Goal: Task Accomplishment & Management: Complete application form

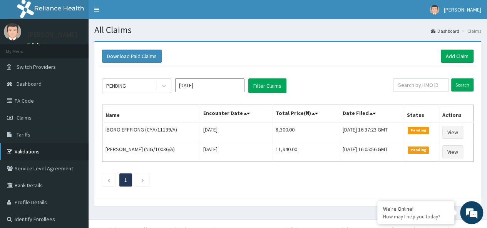
click at [35, 150] on link "Validations" at bounding box center [44, 151] width 88 height 17
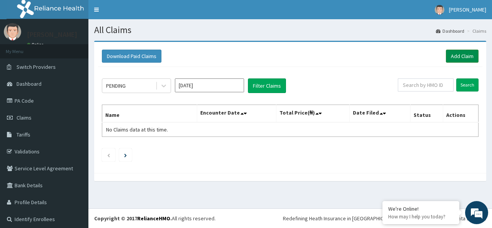
click at [462, 51] on link "Add Claim" at bounding box center [462, 56] width 33 height 13
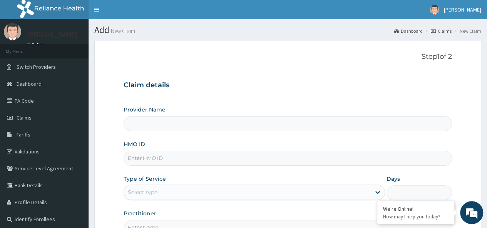
click at [262, 156] on input "HMO ID" at bounding box center [287, 158] width 328 height 15
type input "Petros Foundation Hospital"
paste input "PEP/10193/A"
type input "PEP/10193/A"
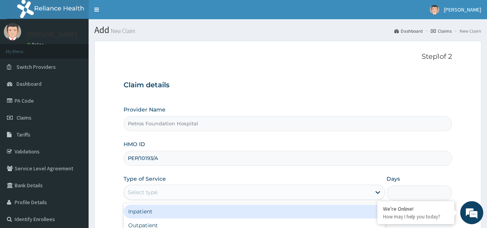
click at [241, 190] on div "Select type" at bounding box center [247, 192] width 247 height 12
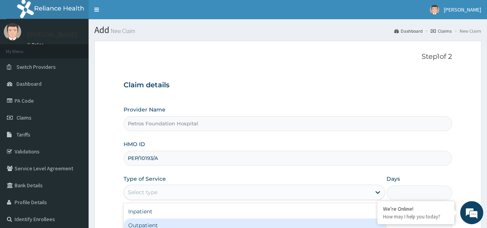
click at [232, 218] on div "Outpatient" at bounding box center [253, 225] width 261 height 14
type input "1"
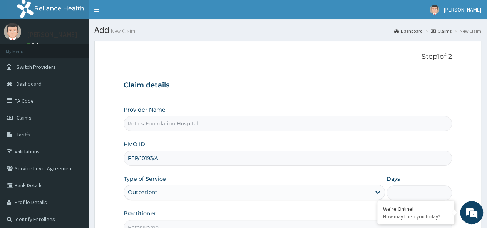
click at [232, 218] on div "Practitioner" at bounding box center [287, 222] width 328 height 25
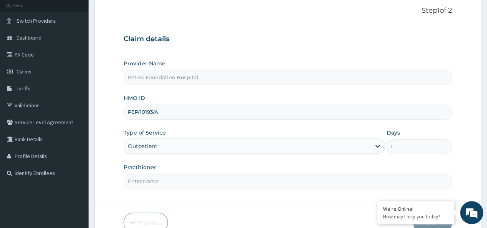
scroll to position [62, 0]
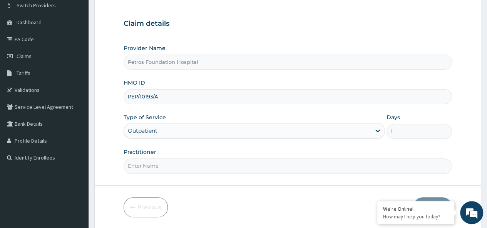
click at [260, 164] on input "Practitioner" at bounding box center [287, 165] width 328 height 15
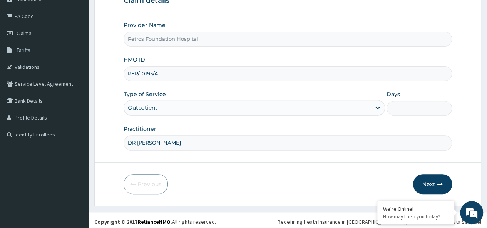
scroll to position [86, 0]
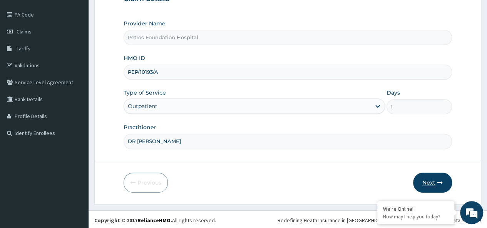
type input "DR PEER"
click at [430, 182] on button "Next" at bounding box center [432, 183] width 39 height 20
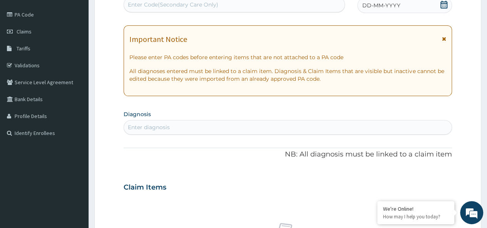
click at [396, 140] on div "PA Code / Prescription Code Enter Code(Secondary Care Only) Encounter Date DD-M…" at bounding box center [287, 186] width 328 height 398
click at [444, 2] on icon at bounding box center [443, 5] width 7 height 8
click at [164, 128] on div "Enter diagnosis" at bounding box center [149, 127] width 42 height 8
type input "D"
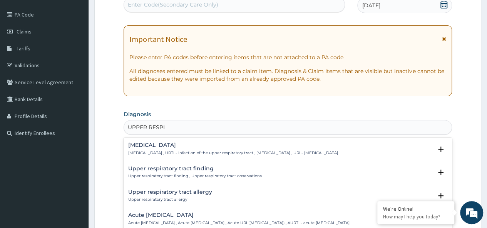
type input "UPPER RESPIR"
click at [157, 150] on p "Upper respiratory infection , URTI - Infection of the upper respiratory tract ,…" at bounding box center [233, 152] width 210 height 5
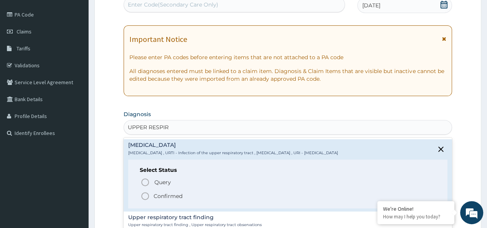
click at [145, 197] on icon "status option filled" at bounding box center [144, 196] width 9 height 9
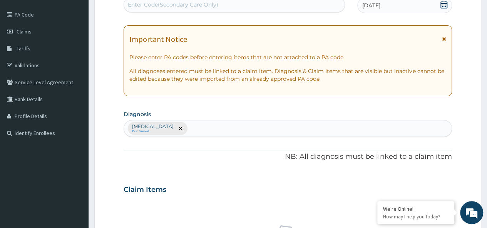
click at [254, 128] on div "Upper respiratory infection Confirmed" at bounding box center [287, 128] width 327 height 16
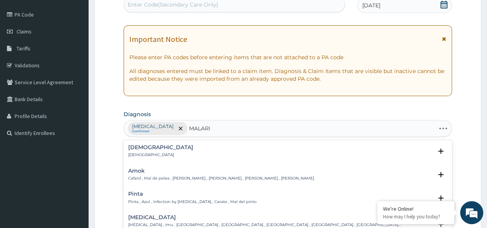
type input "MALARIA"
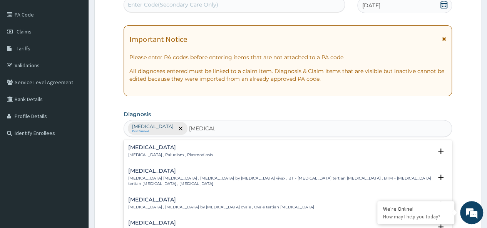
click at [148, 148] on h4 "Malaria" at bounding box center [170, 148] width 85 height 6
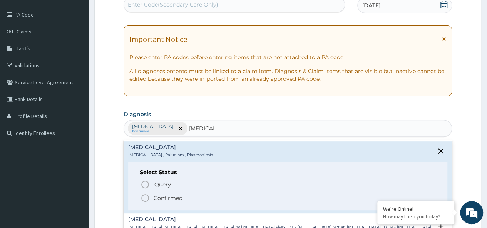
click at [147, 197] on icon "status option filled" at bounding box center [144, 197] width 9 height 9
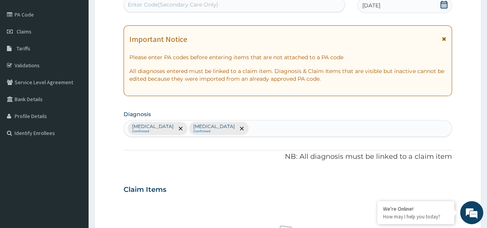
click at [306, 123] on div "Upper respiratory infection Confirmed Malaria Confirmed" at bounding box center [287, 128] width 327 height 16
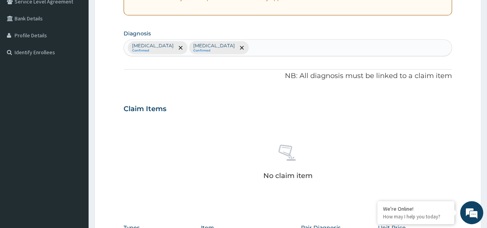
scroll to position [173, 0]
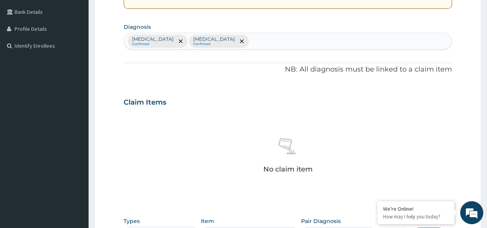
click at [276, 38] on div "Upper respiratory infection Confirmed Malaria Confirmed" at bounding box center [287, 41] width 327 height 16
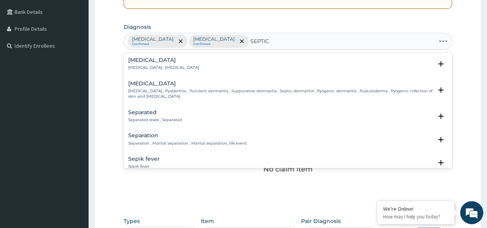
type input "SEPTICE"
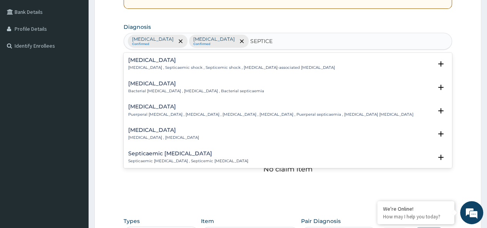
click at [169, 130] on h4 "Septicemic plague" at bounding box center [163, 130] width 71 height 6
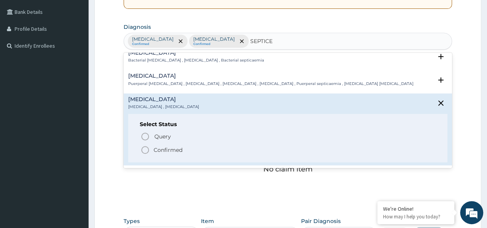
scroll to position [51, 0]
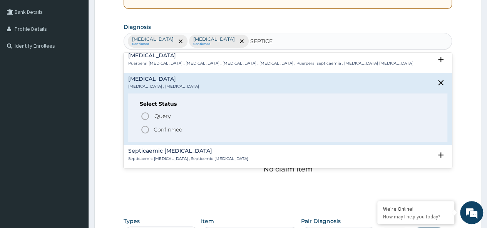
click at [143, 129] on icon "status option filled" at bounding box center [144, 129] width 9 height 9
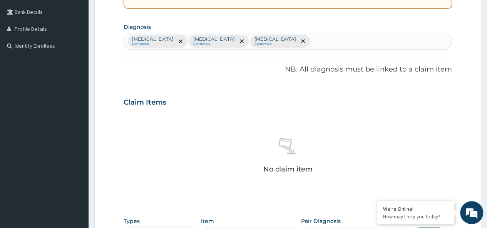
drag, startPoint x: 353, startPoint y: 147, endPoint x: 439, endPoint y: 137, distance: 86.7
click at [439, 137] on div "No claim item" at bounding box center [287, 157] width 328 height 88
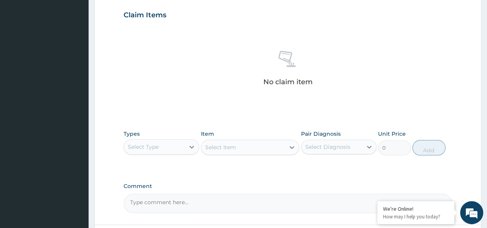
scroll to position [265, 0]
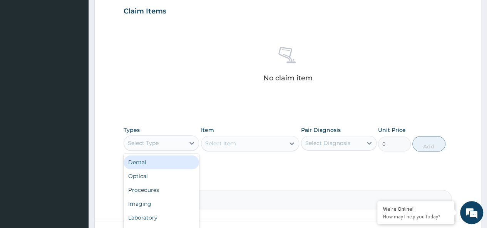
click at [180, 144] on div "Select Type" at bounding box center [154, 143] width 61 height 12
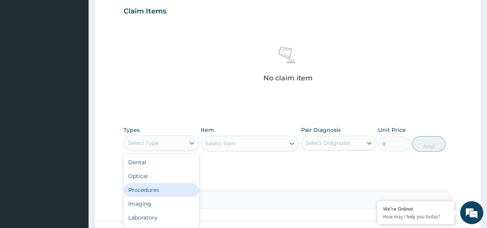
click at [172, 185] on div "Procedures" at bounding box center [160, 190] width 75 height 14
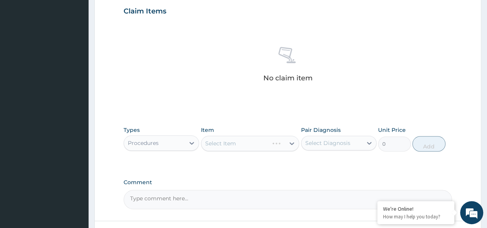
click at [237, 142] on div "Select Item" at bounding box center [250, 143] width 98 height 15
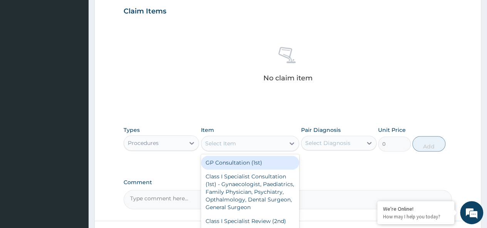
click at [237, 142] on div "Select Item" at bounding box center [243, 143] width 84 height 12
type input "GP"
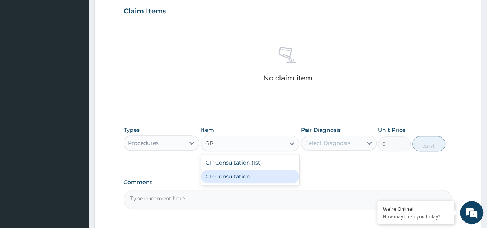
click at [220, 175] on div "GP Consultation" at bounding box center [250, 177] width 98 height 14
type input "2500"
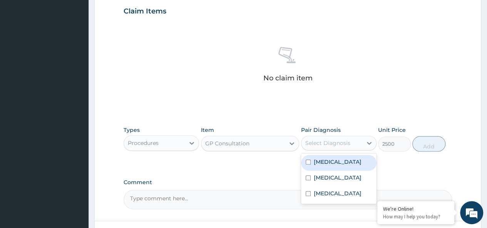
click at [325, 143] on div "Select Diagnosis" at bounding box center [327, 143] width 45 height 8
click at [325, 166] on label "Upper respiratory infection" at bounding box center [337, 162] width 48 height 8
checkbox input "true"
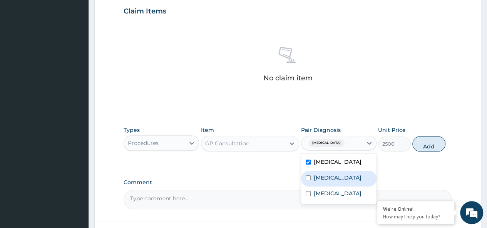
click at [323, 180] on div "Malaria" at bounding box center [338, 179] width 75 height 16
checkbox input "true"
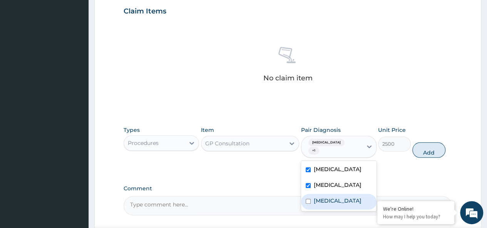
click at [328, 205] on label "Septicemic plague" at bounding box center [337, 201] width 48 height 8
checkbox input "true"
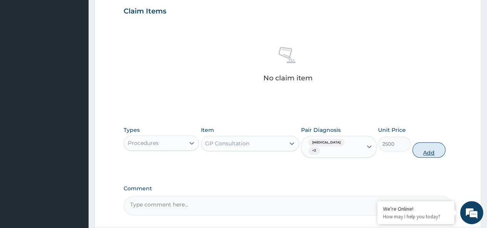
click at [428, 150] on button "Add" at bounding box center [428, 149] width 33 height 15
type input "0"
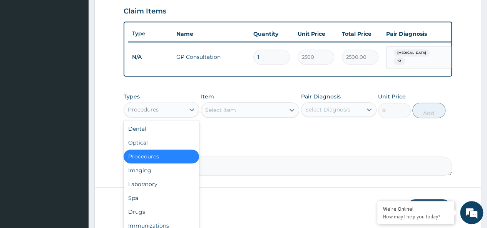
click at [175, 116] on div "Procedures" at bounding box center [154, 109] width 61 height 12
click at [162, 187] on div "Laboratory" at bounding box center [160, 184] width 75 height 14
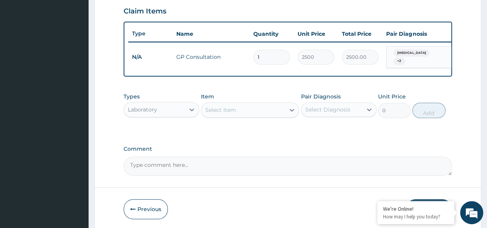
click at [252, 116] on div "Select Item" at bounding box center [250, 109] width 98 height 15
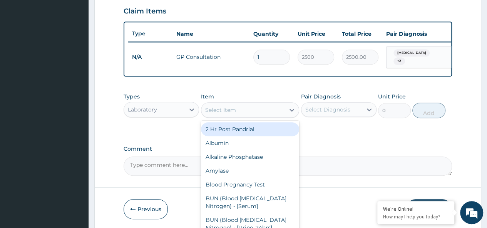
click at [252, 116] on div "Select Item" at bounding box center [243, 110] width 84 height 12
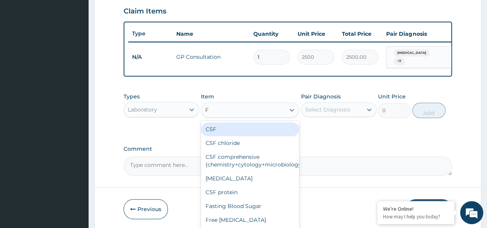
type input "FB"
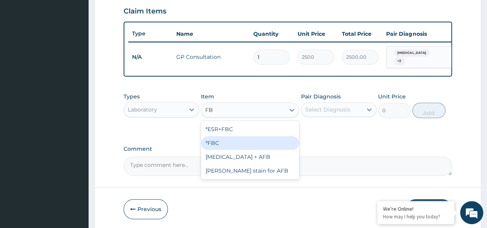
click at [250, 150] on div "*FBC" at bounding box center [250, 143] width 98 height 14
type input "2000"
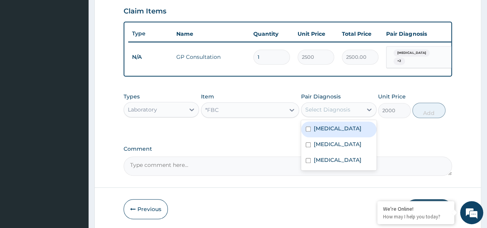
click at [319, 113] on div "Select Diagnosis" at bounding box center [327, 110] width 45 height 8
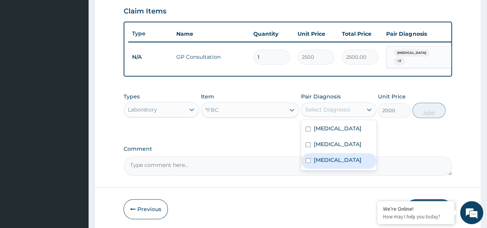
click at [325, 164] on label "Septicemic plague" at bounding box center [337, 160] width 48 height 8
checkbox input "true"
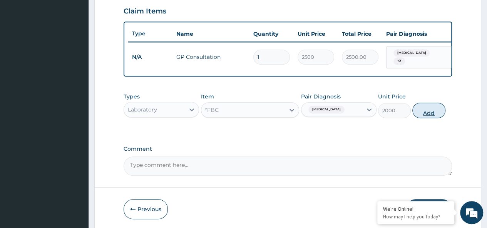
click at [432, 114] on button "Add" at bounding box center [428, 110] width 33 height 15
type input "0"
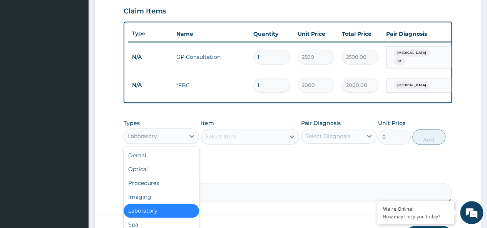
click at [174, 142] on div "Laboratory" at bounding box center [154, 136] width 61 height 12
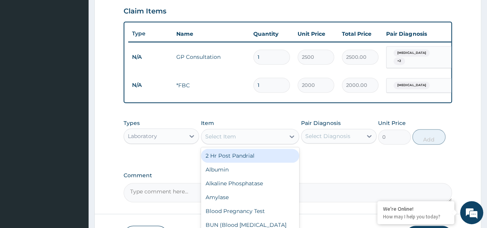
click at [224, 140] on div "Select Item" at bounding box center [220, 137] width 31 height 8
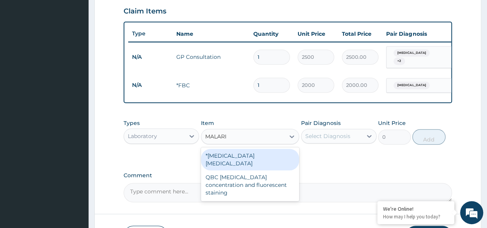
type input "MALARIA"
click at [217, 163] on div "*Malaria parasite" at bounding box center [250, 160] width 98 height 22
type input "1000"
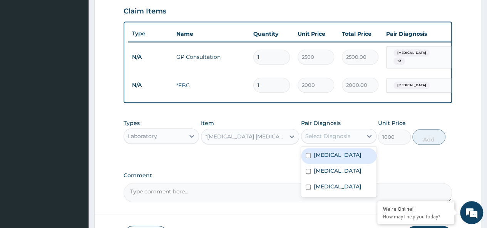
click at [331, 140] on div "Select Diagnosis" at bounding box center [327, 136] width 45 height 8
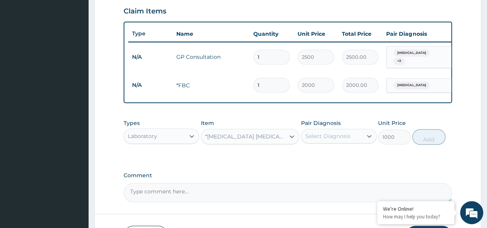
click at [331, 140] on div "Select Diagnosis" at bounding box center [327, 136] width 45 height 8
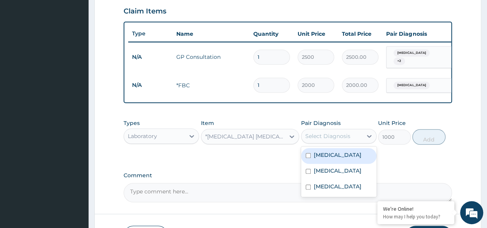
click at [331, 140] on div "Select Diagnosis" at bounding box center [327, 136] width 45 height 8
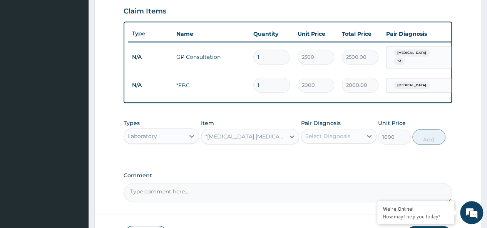
click at [331, 140] on div "Select Diagnosis" at bounding box center [327, 136] width 45 height 8
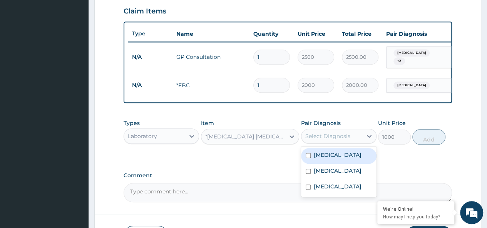
click at [331, 140] on div "Select Diagnosis" at bounding box center [327, 136] width 45 height 8
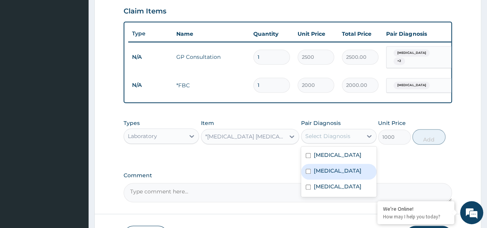
click at [326, 175] on label "Malaria" at bounding box center [337, 171] width 48 height 8
checkbox input "true"
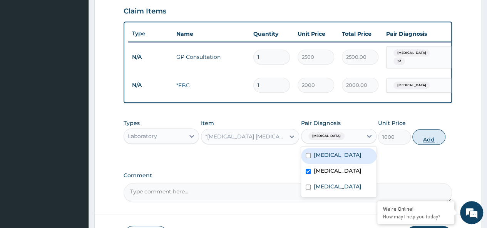
click at [434, 144] on button "Add" at bounding box center [428, 136] width 33 height 15
type input "0"
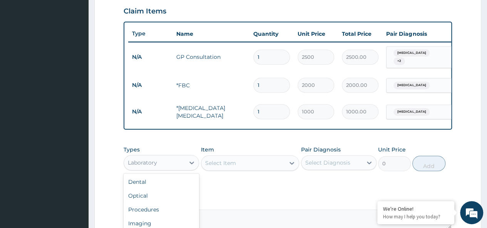
click at [178, 168] on div "Laboratory" at bounding box center [154, 163] width 61 height 12
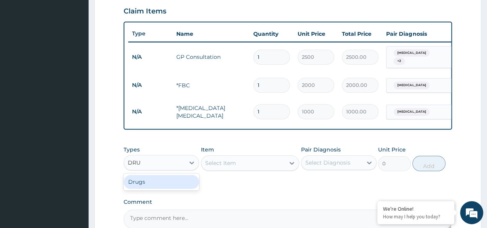
type input "DRUG"
click at [146, 189] on div "Drugs" at bounding box center [160, 182] width 75 height 14
click at [230, 168] on div "Select Item" at bounding box center [250, 162] width 98 height 15
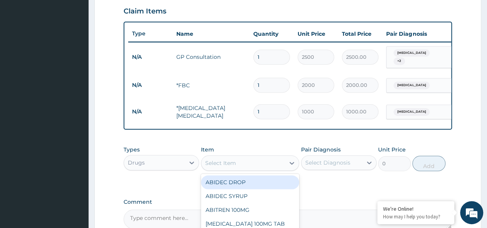
click at [230, 167] on div "Select Item" at bounding box center [220, 163] width 31 height 8
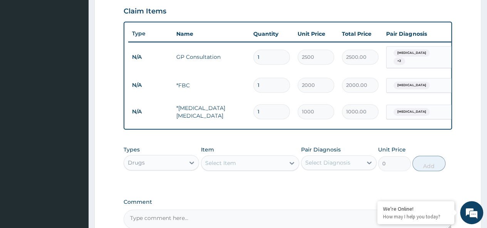
click at [230, 167] on div "Select Item" at bounding box center [220, 163] width 31 height 8
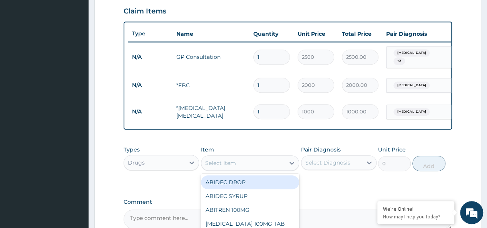
click at [230, 167] on div "Select Item" at bounding box center [220, 163] width 31 height 8
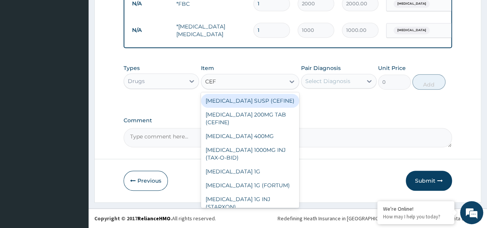
scroll to position [351, 0]
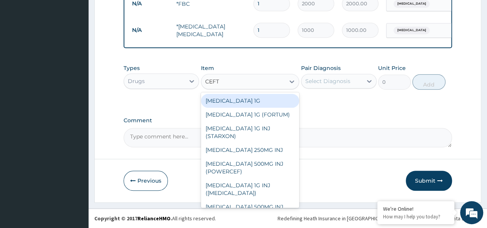
type input "CEFTR"
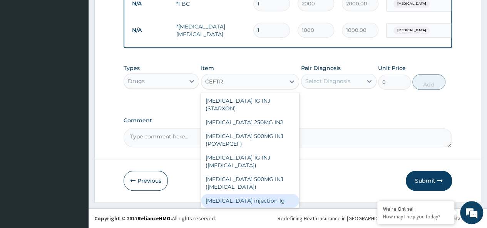
click at [265, 200] on div "Ceftriaxone injection 1g" at bounding box center [250, 201] width 98 height 14
type input "2000"
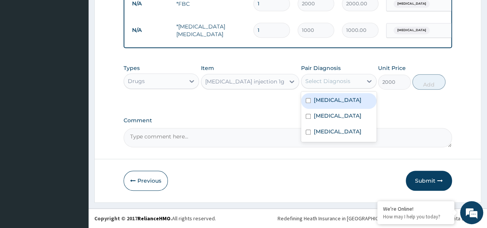
click at [350, 83] on div "Select Diagnosis" at bounding box center [331, 81] width 61 height 12
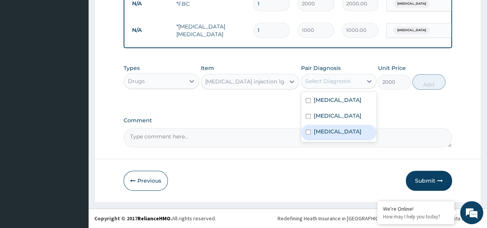
click at [352, 135] on div "Septicemic plague" at bounding box center [338, 133] width 75 height 16
checkbox input "true"
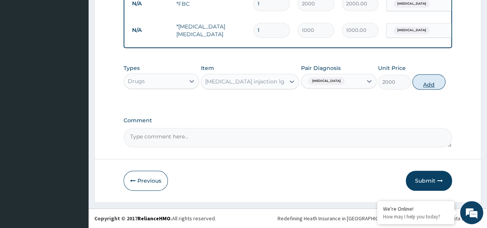
click at [426, 83] on button "Add" at bounding box center [428, 81] width 33 height 15
type input "0"
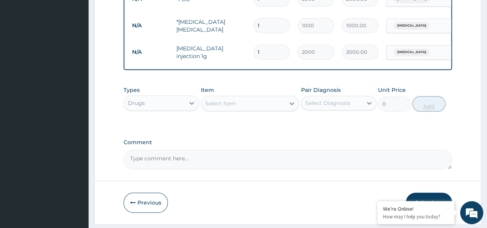
type input "2"
type input "4000.00"
type input "3"
type input "6000.00"
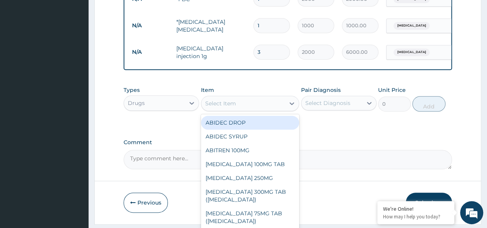
click at [251, 110] on div "Select Item" at bounding box center [243, 103] width 84 height 12
click at [243, 108] on div "Select Item" at bounding box center [243, 103] width 84 height 12
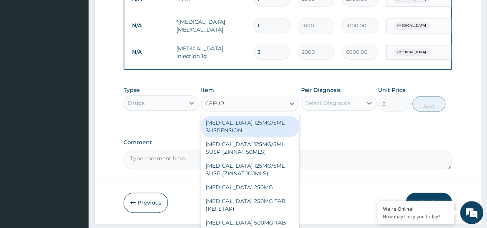
type input "CEFUR"
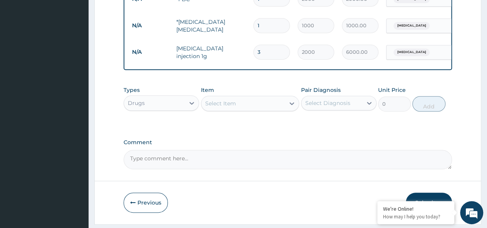
click at [259, 108] on div "Select Item" at bounding box center [243, 103] width 84 height 12
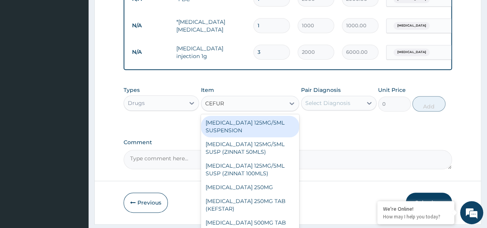
type input "CEFURO"
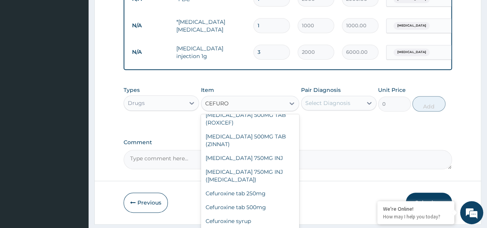
scroll to position [137, 0]
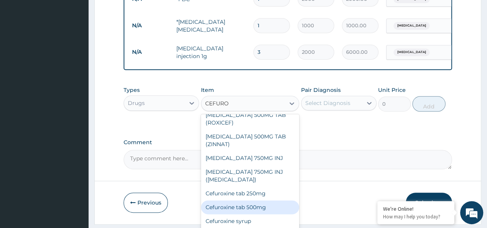
click at [260, 213] on div "Cefuroxine tab 500mg" at bounding box center [250, 207] width 98 height 14
type input "500"
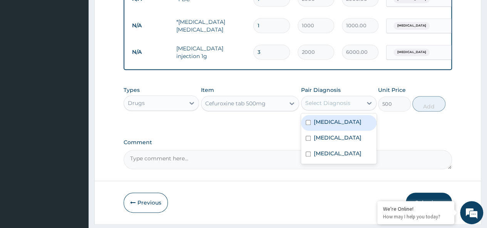
click at [337, 107] on div "Select Diagnosis" at bounding box center [327, 103] width 45 height 8
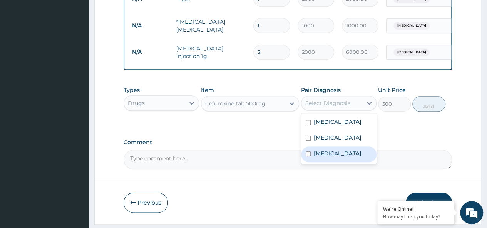
click at [330, 157] on label "Septicemic plague" at bounding box center [337, 154] width 48 height 8
checkbox input "true"
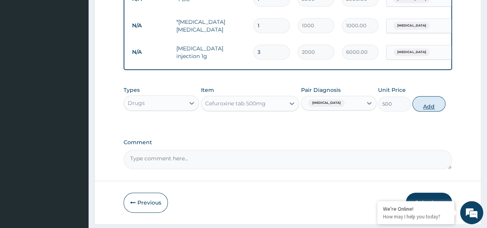
click at [429, 112] on button "Add" at bounding box center [428, 103] width 33 height 15
type input "0"
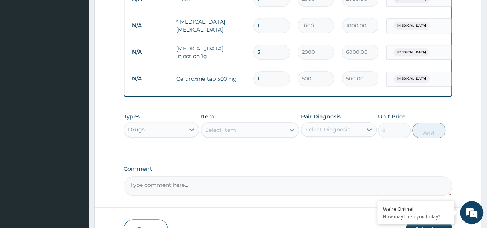
click at [263, 78] on input "1" at bounding box center [271, 78] width 37 height 15
type input "10"
type input "5000.00"
type input "10"
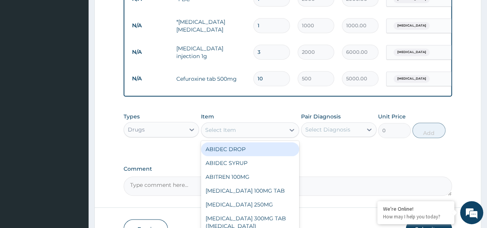
click at [242, 136] on div "Select Item" at bounding box center [243, 130] width 84 height 12
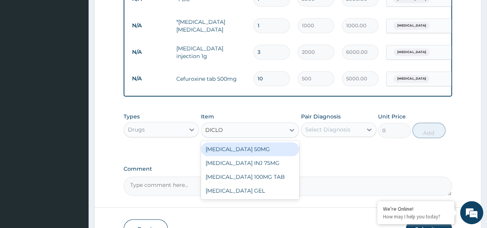
type input "DICLOF"
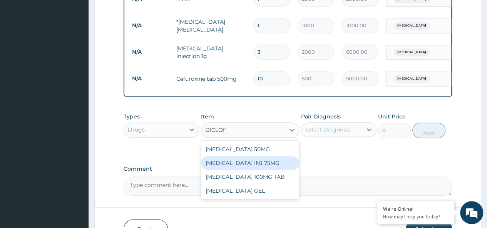
click at [246, 164] on div "DICLOFENAC INJ 75MG" at bounding box center [250, 163] width 98 height 14
type input "600"
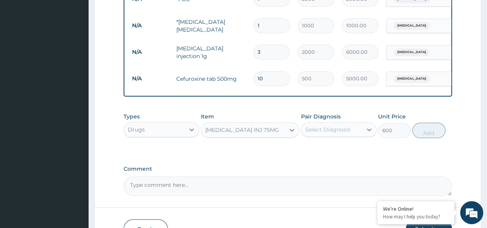
click at [340, 133] on div "Select Diagnosis" at bounding box center [327, 130] width 45 height 8
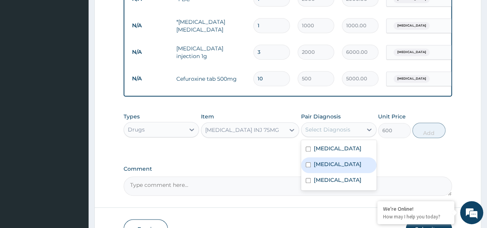
click at [331, 168] on label "Malaria" at bounding box center [337, 164] width 48 height 8
checkbox input "true"
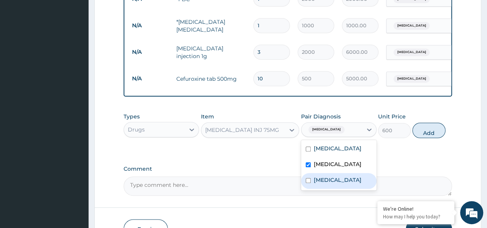
click at [332, 184] on label "Septicemic plague" at bounding box center [337, 180] width 48 height 8
checkbox input "true"
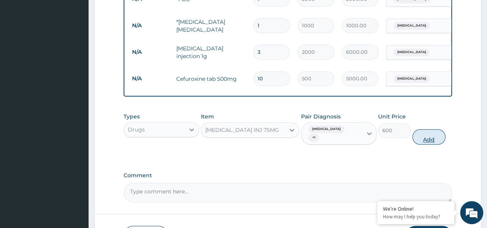
click at [429, 142] on button "Add" at bounding box center [428, 136] width 33 height 15
type input "0"
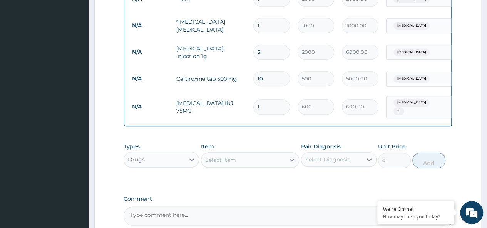
type input "2"
type input "1200.00"
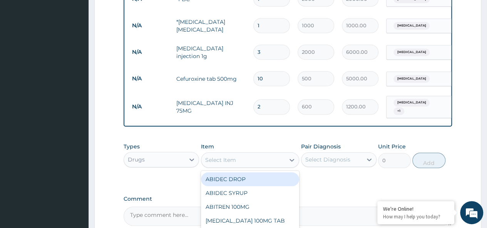
click at [226, 160] on div "Select Item" at bounding box center [220, 160] width 31 height 8
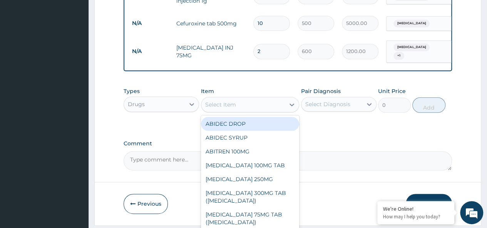
scroll to position [412, 0]
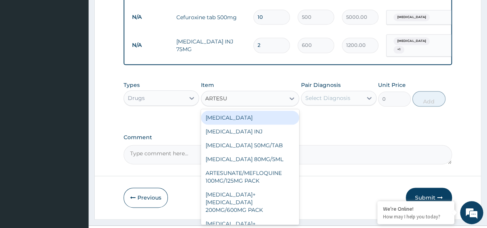
type input "ARTESUN"
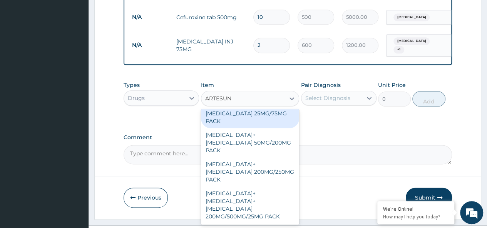
scroll to position [120, 0]
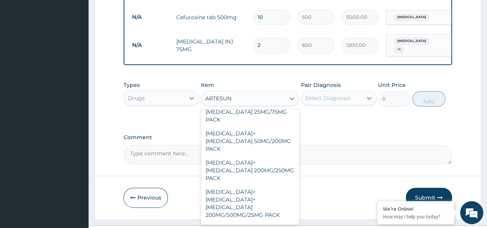
type input "3000"
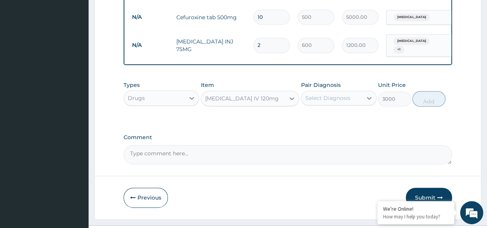
drag, startPoint x: 267, startPoint y: 213, endPoint x: 278, endPoint y: 175, distance: 39.2
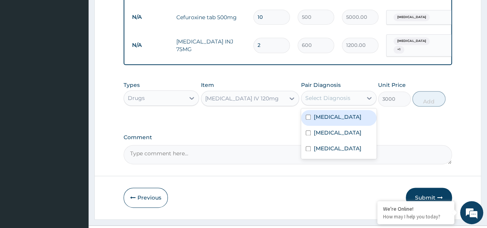
click at [344, 96] on div "Select Diagnosis" at bounding box center [327, 98] width 45 height 8
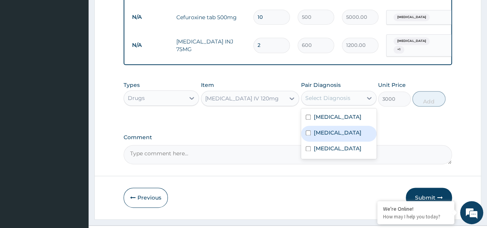
click at [341, 140] on div "Malaria" at bounding box center [338, 134] width 75 height 16
checkbox input "true"
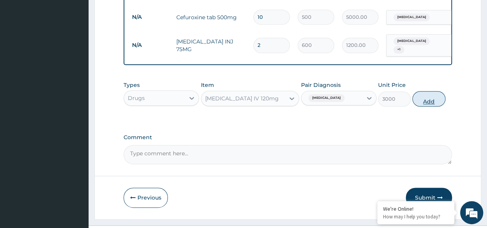
click at [426, 102] on button "Add" at bounding box center [428, 98] width 33 height 15
type input "0"
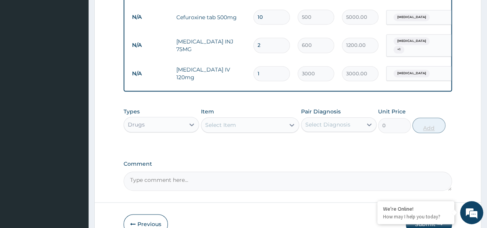
type input "2"
type input "6000.00"
type input "3"
type input "9000.00"
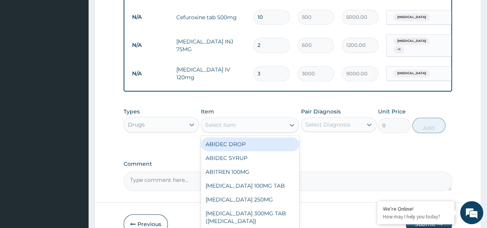
click at [261, 129] on div "Select Item" at bounding box center [243, 125] width 84 height 12
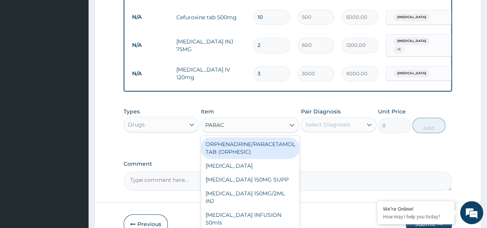
type input "PARACE"
click at [252, 148] on div "ORPHENADRINE/PARACETAMOL TAB (ORPHESIC)" at bounding box center [250, 148] width 98 height 22
type input "30"
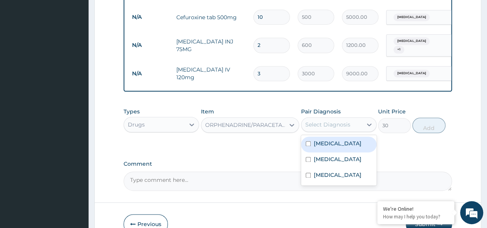
click at [320, 131] on div "Select Diagnosis" at bounding box center [331, 124] width 61 height 12
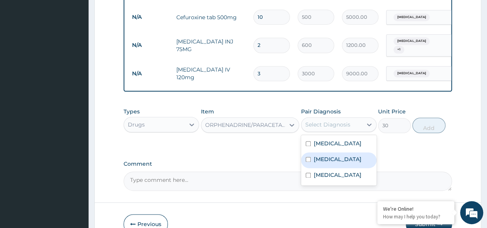
click at [325, 163] on label "Malaria" at bounding box center [337, 159] width 48 height 8
checkbox input "true"
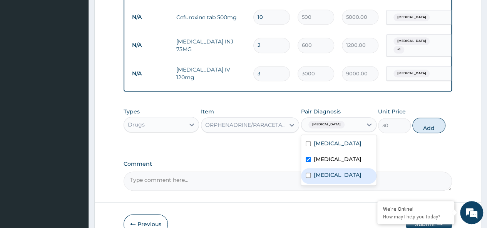
click at [331, 179] on label "Septicemic plague" at bounding box center [337, 175] width 48 height 8
checkbox input "true"
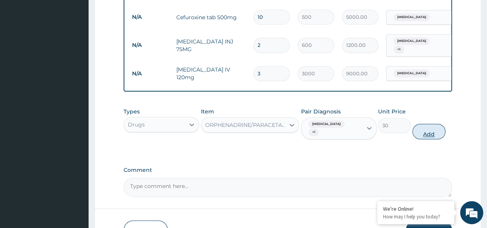
click at [430, 130] on button "Add" at bounding box center [428, 131] width 33 height 15
type input "0"
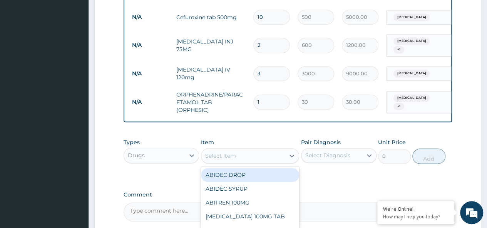
click at [238, 156] on div "Select Item" at bounding box center [243, 156] width 84 height 12
type input "MENTHODE"
click at [234, 173] on div "MENTHODEX" at bounding box center [250, 175] width 98 height 14
type input "1500"
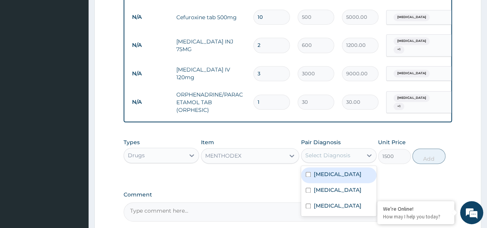
click at [315, 162] on div "Select Diagnosis" at bounding box center [331, 155] width 61 height 12
click at [318, 177] on label "Upper respiratory infection" at bounding box center [337, 174] width 48 height 8
checkbox input "true"
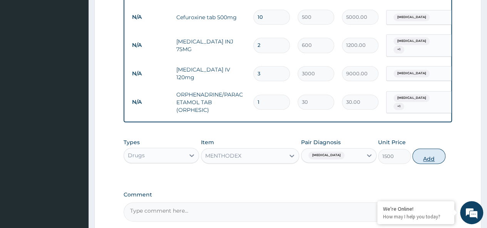
click at [430, 162] on button "Add" at bounding box center [428, 155] width 33 height 15
type input "0"
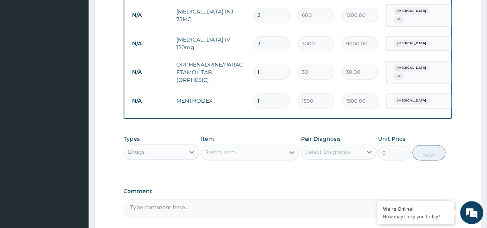
scroll to position [515, 0]
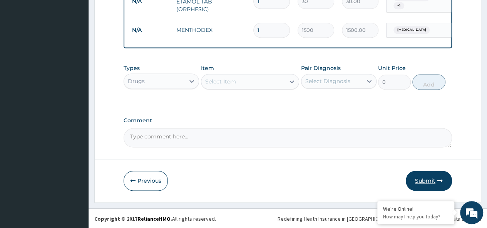
click at [428, 180] on button "Submit" at bounding box center [428, 181] width 46 height 20
